Goal: Download file/media

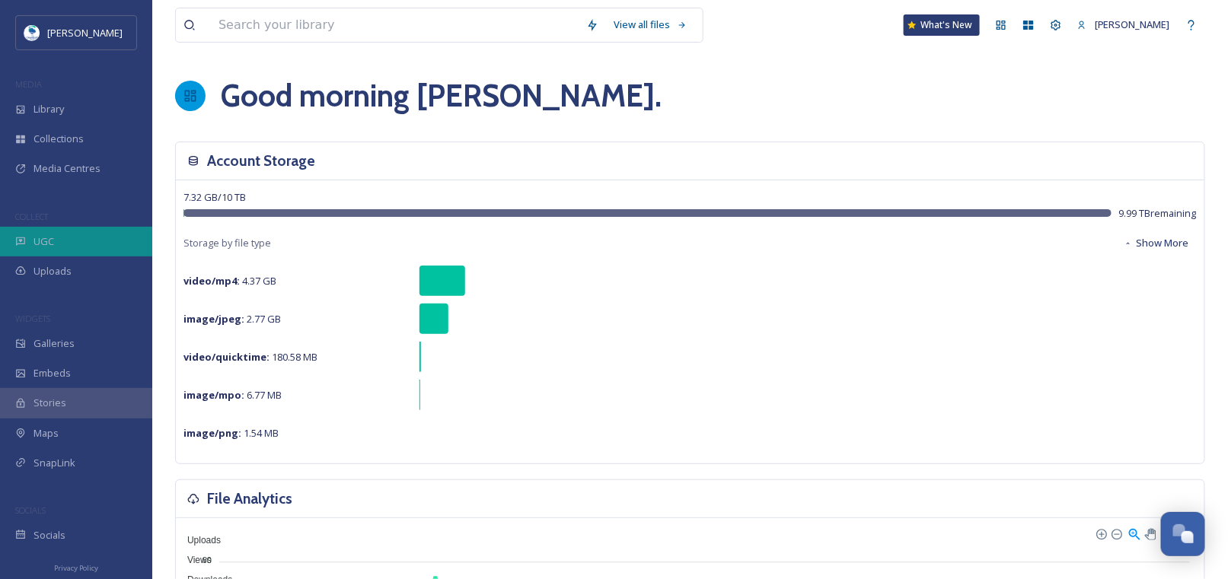
click at [49, 234] on span "UGC" at bounding box center [43, 241] width 21 height 14
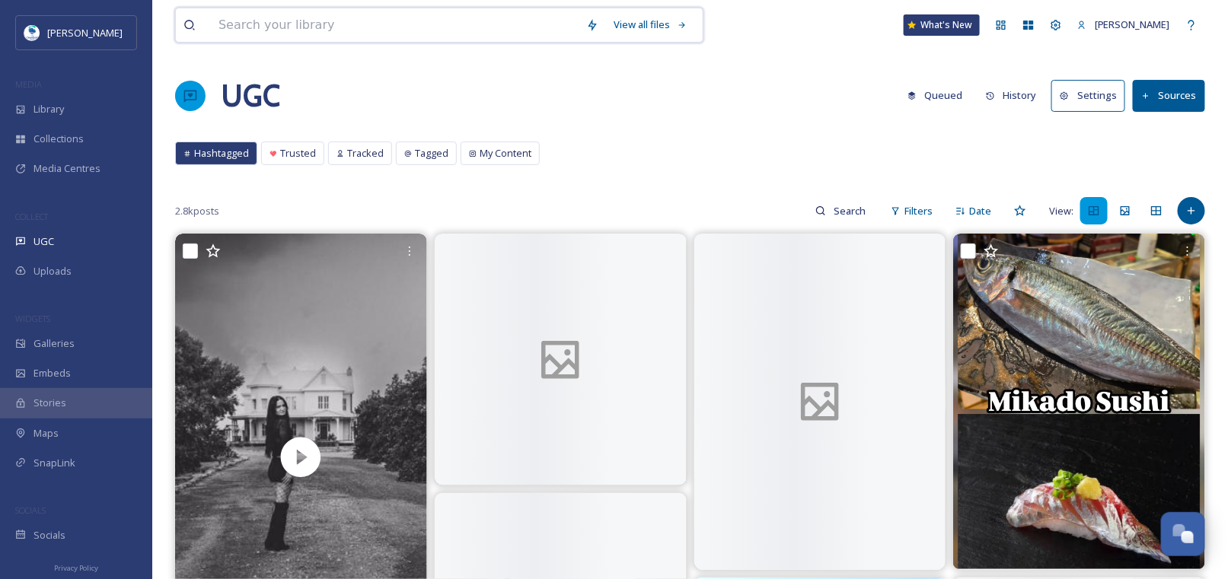
click at [376, 22] on input at bounding box center [395, 24] width 368 height 33
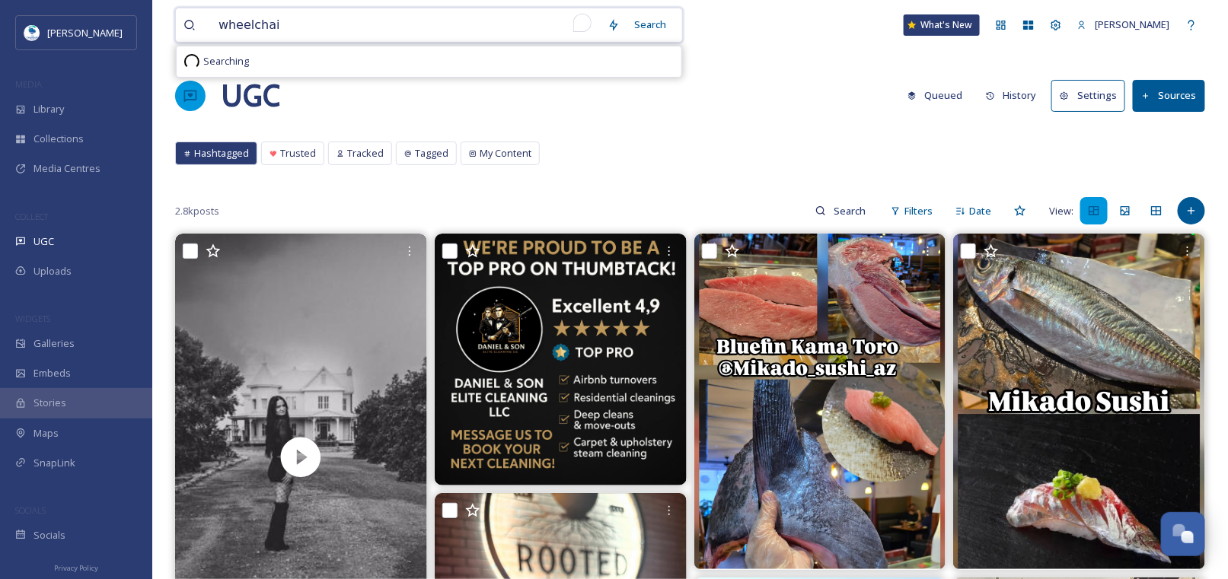
type input "wheelchair"
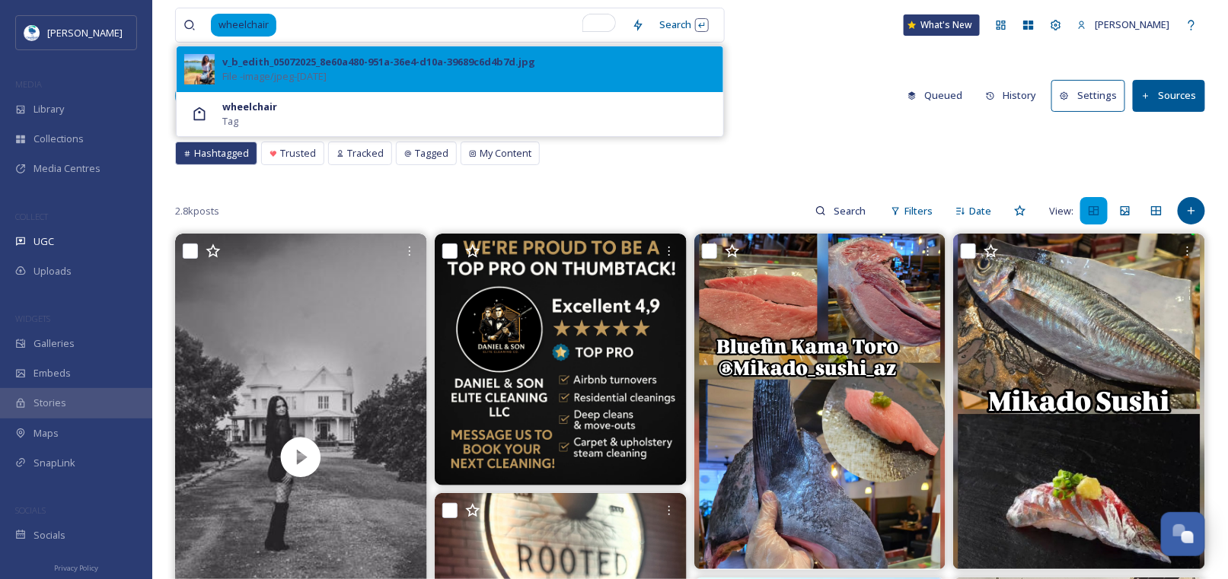
click at [266, 49] on div "v_b_edith_05072025_8e60a480-951a-36e4-d10a-39689c6d4b7d.jpg File - image/jpeg -…" at bounding box center [450, 69] width 546 height 46
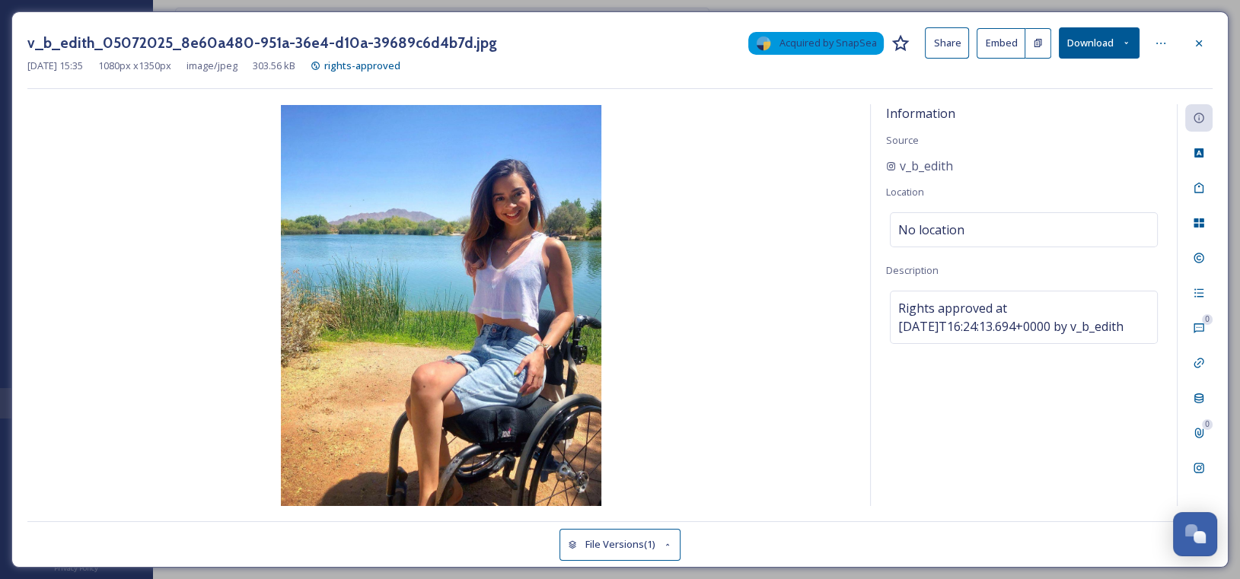
click at [1132, 43] on button "Download" at bounding box center [1099, 42] width 81 height 31
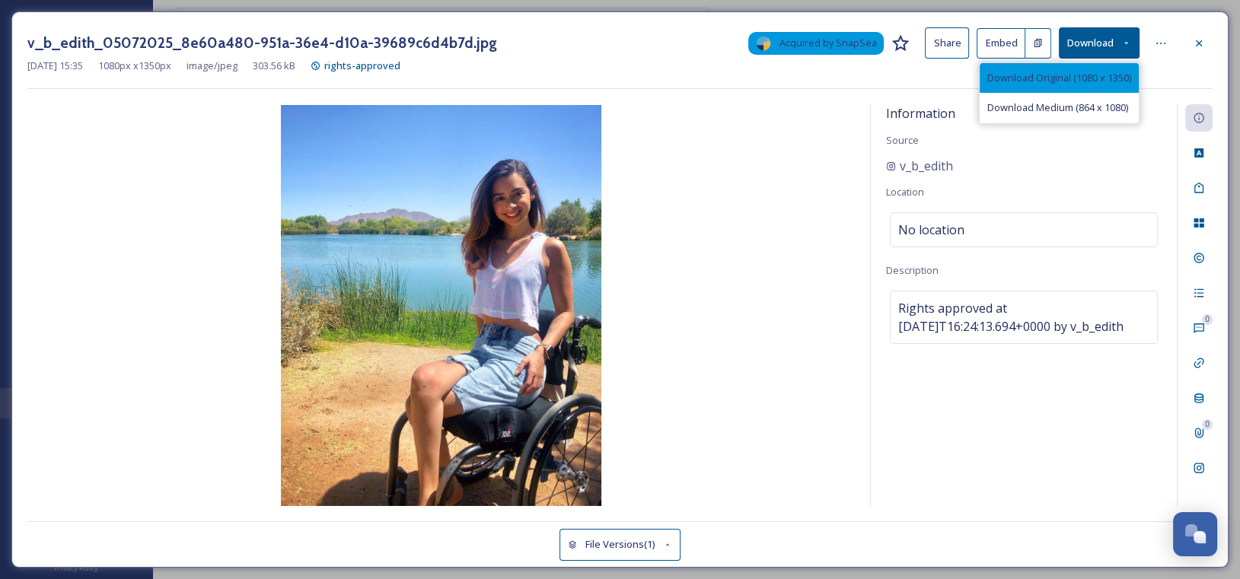
click at [1052, 81] on span "Download Original (1080 x 1350)" at bounding box center [1059, 78] width 144 height 14
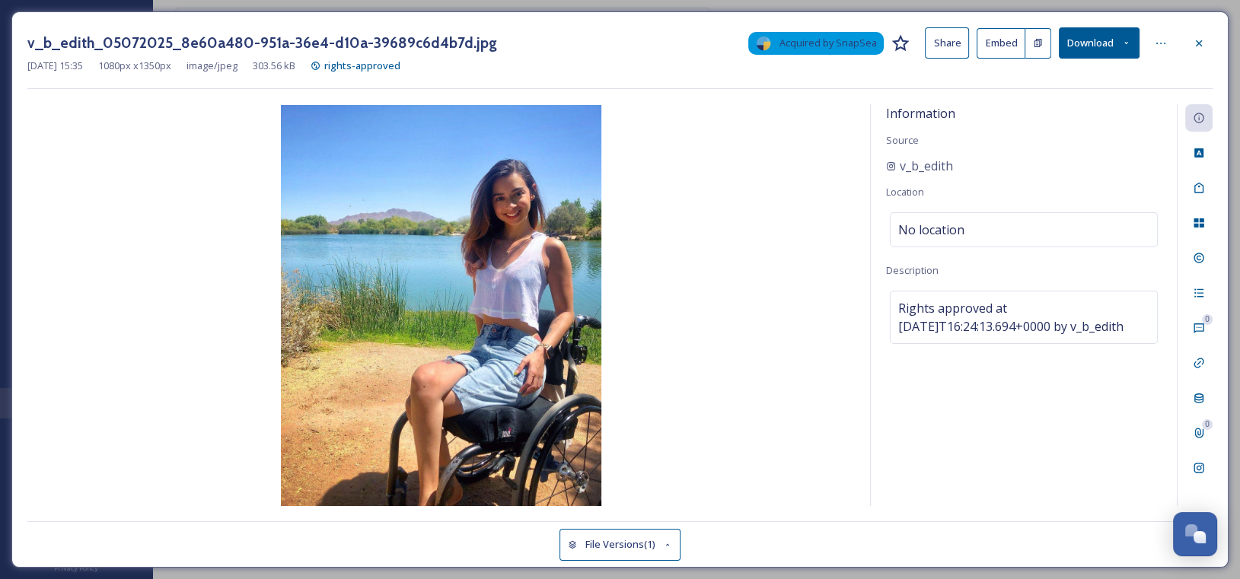
click at [795, 180] on img at bounding box center [440, 305] width 827 height 401
drag, startPoint x: 967, startPoint y: 164, endPoint x: 871, endPoint y: 157, distance: 97.0
click at [871, 157] on div "Information Source v_b_edith Location No location Description Rights approved a…" at bounding box center [1024, 305] width 306 height 402
copy span "v_b_edith"
click at [1203, 39] on icon at bounding box center [1199, 43] width 12 height 12
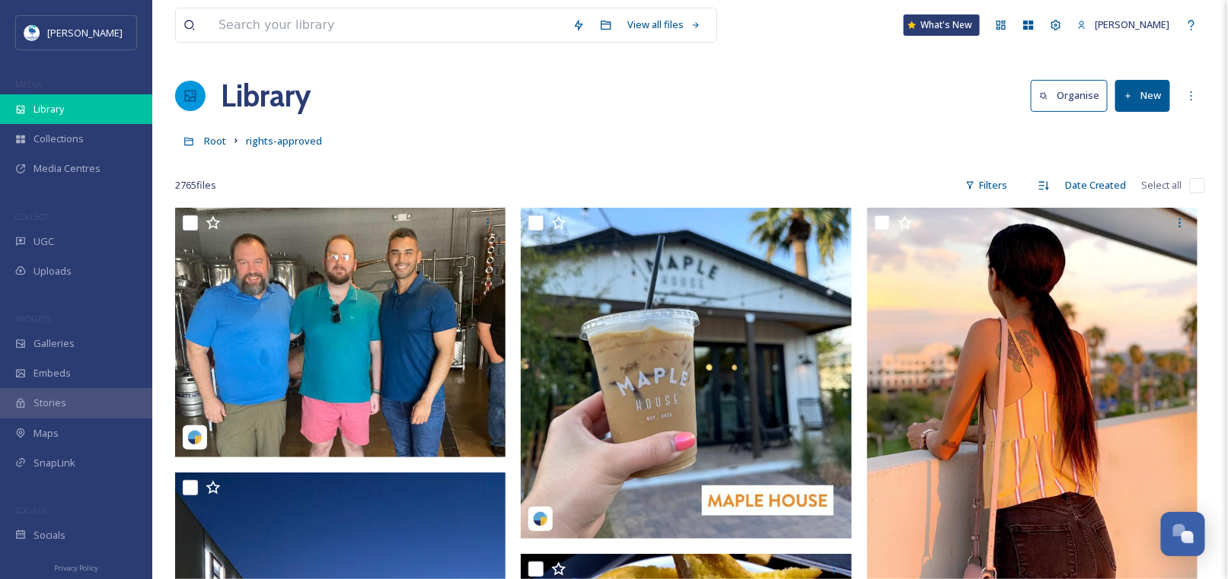
click at [72, 115] on div "Library" at bounding box center [76, 109] width 152 height 30
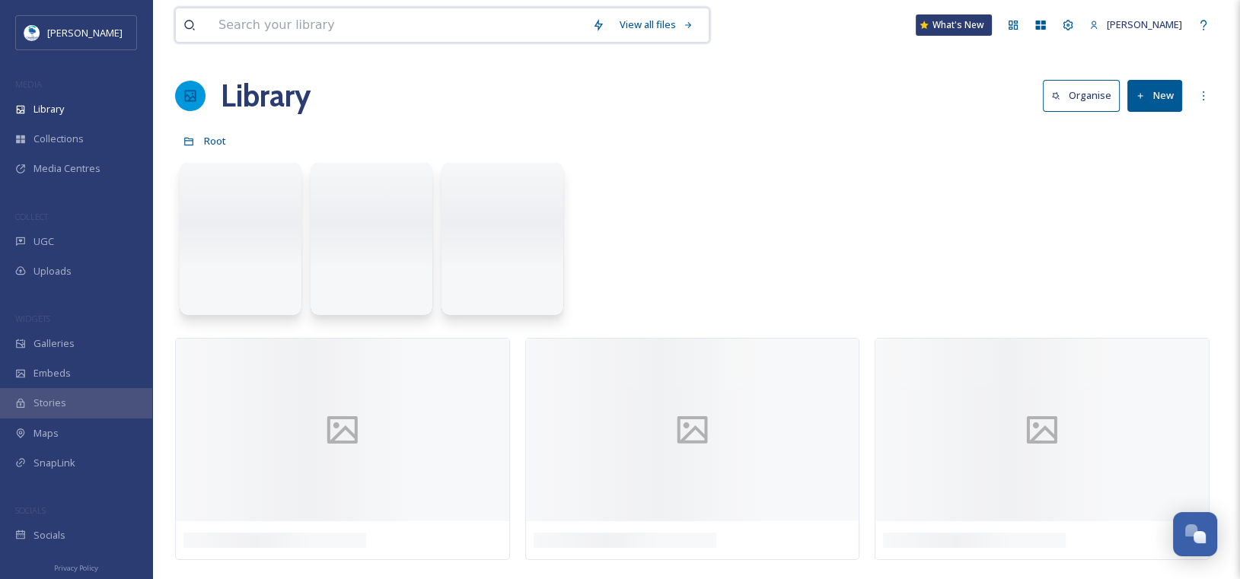
click at [295, 27] on input at bounding box center [398, 24] width 374 height 33
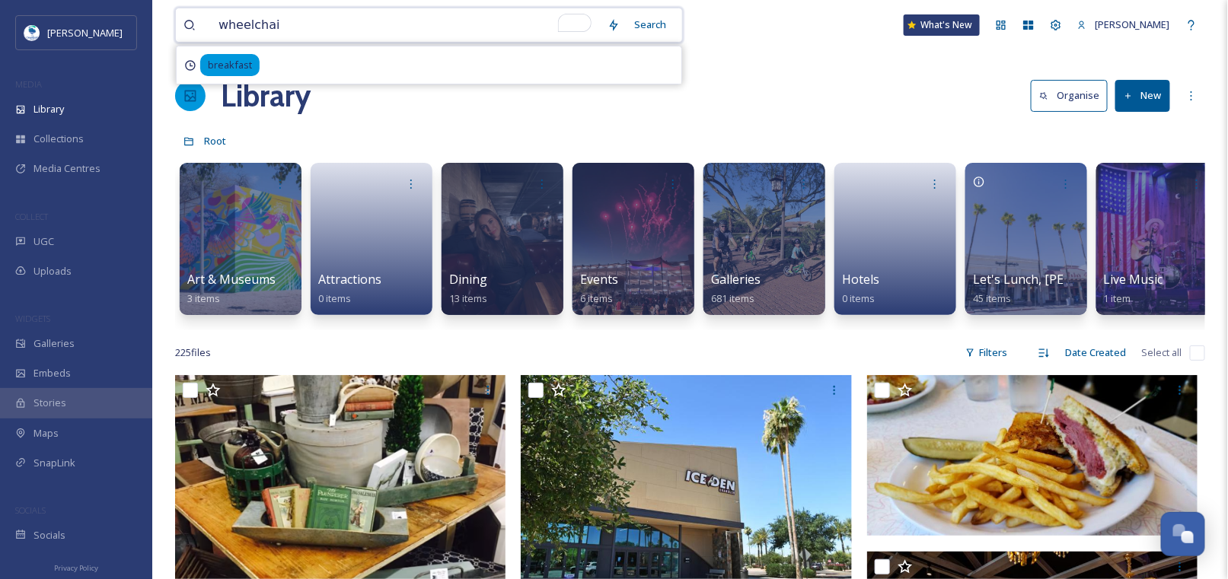
type input "wheelchair"
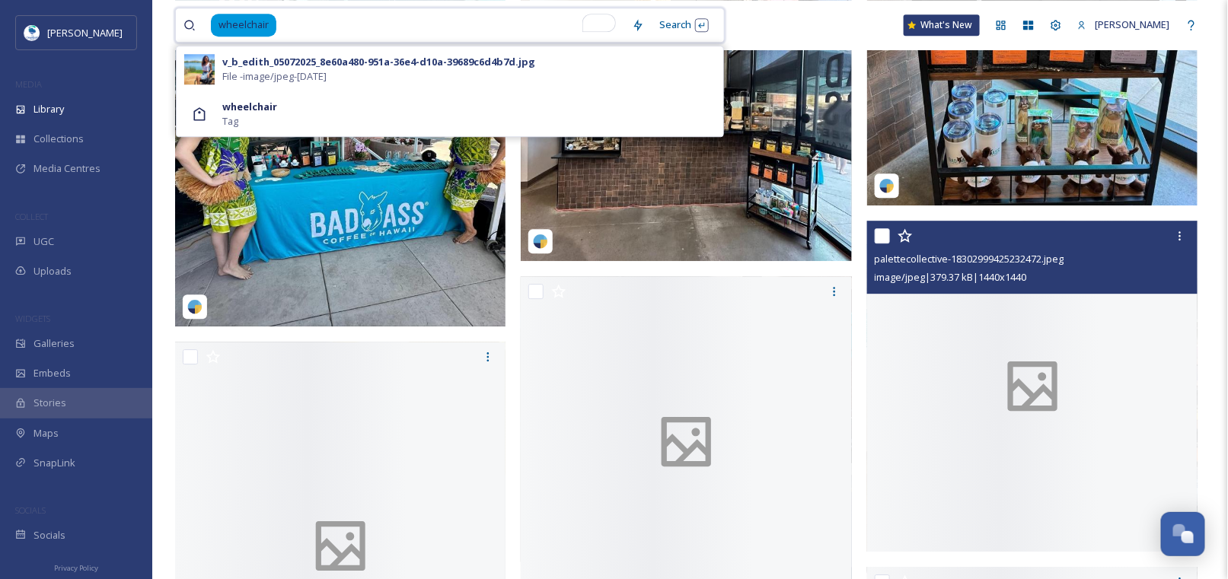
scroll to position [1598, 0]
